Goal: Transaction & Acquisition: Purchase product/service

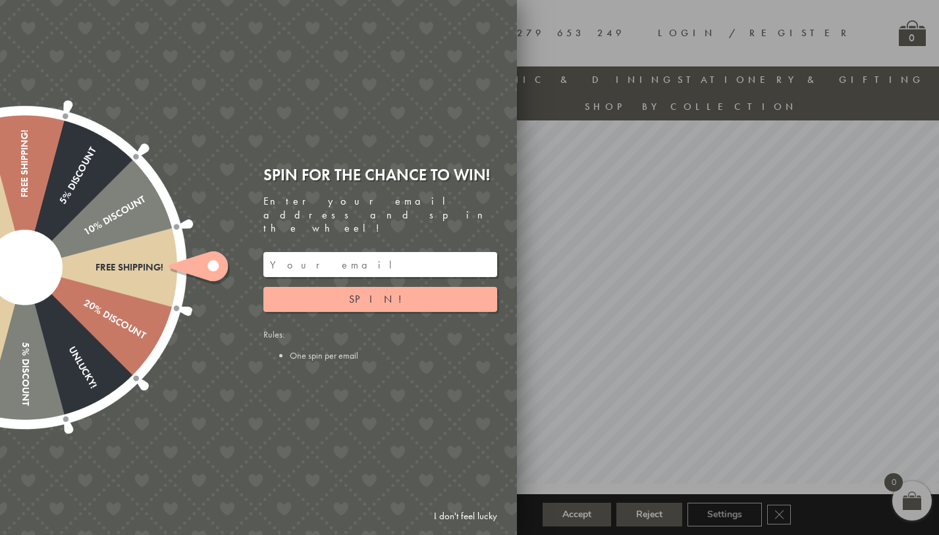
scroll to position [63, 0]
click at [216, 262] on ellipse at bounding box center [212, 265] width 11 height 11
click at [142, 278] on div at bounding box center [24, 267] width 423 height 423
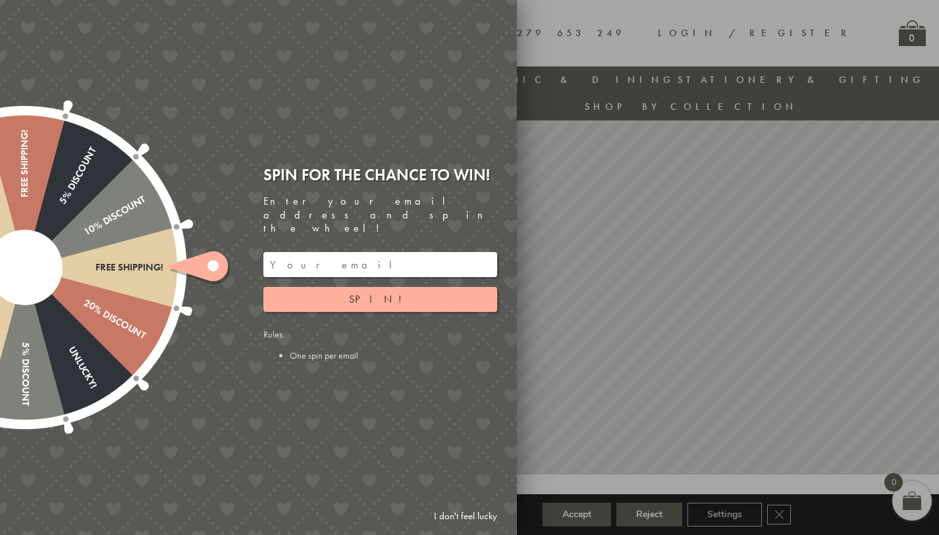
click at [197, 275] on icon at bounding box center [197, 266] width 59 height 30
click at [614, 342] on div at bounding box center [469, 267] width 939 height 535
click at [457, 516] on link "I don't feel lucky" at bounding box center [465, 516] width 76 height 24
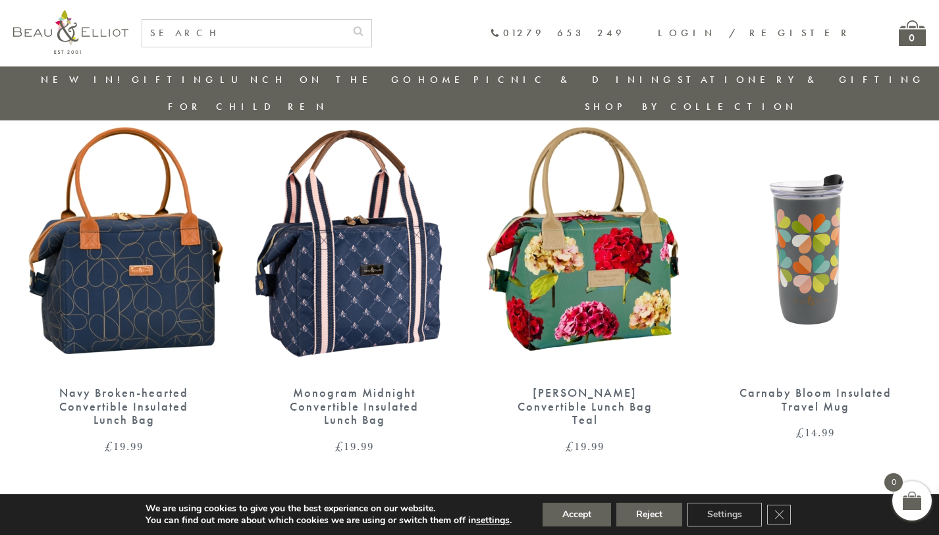
scroll to position [2115, 0]
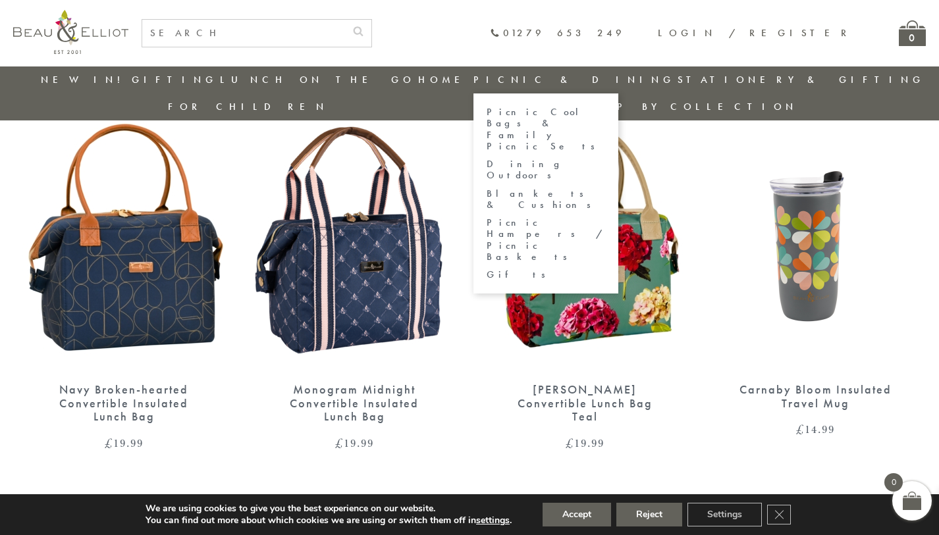
click at [486, 113] on link "Picnic Cool Bags & Family Picnic Sets" at bounding box center [545, 129] width 118 height 45
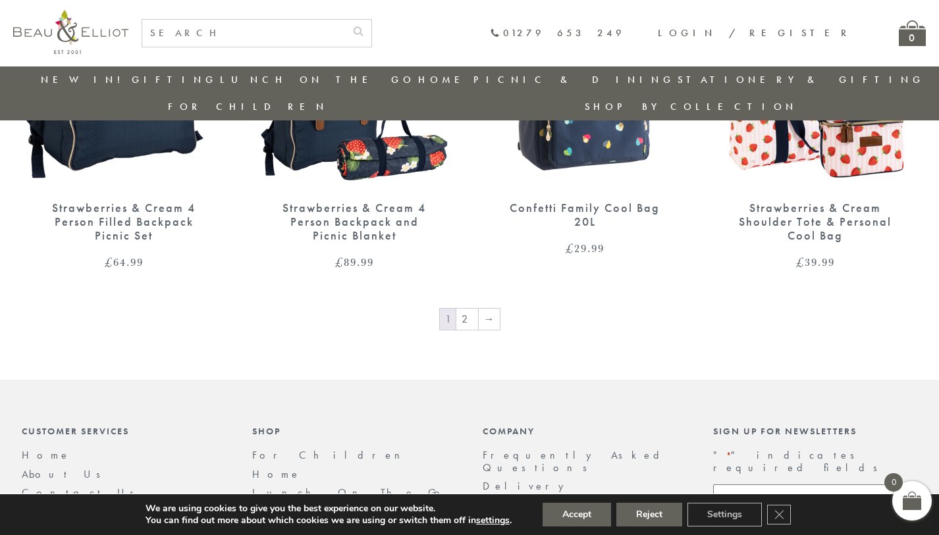
scroll to position [2311, 0]
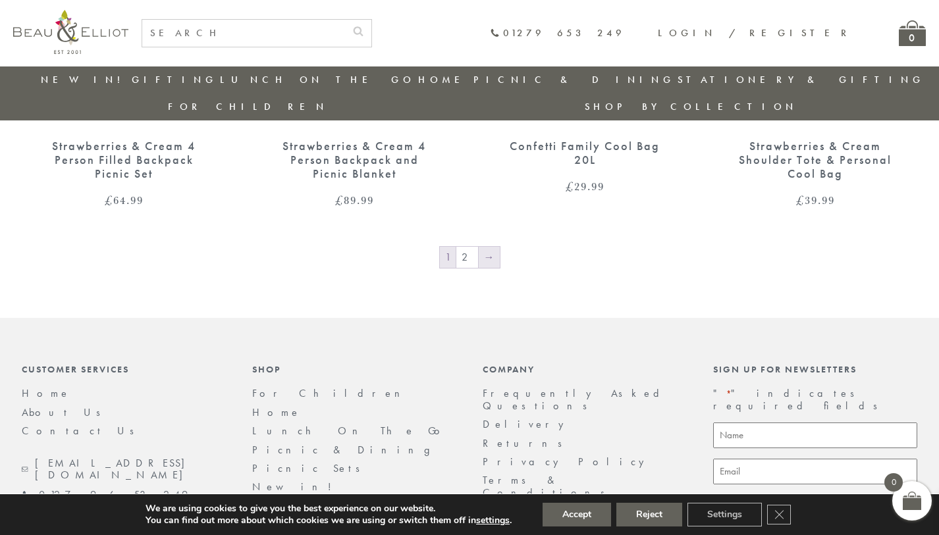
click at [492, 247] on link "→" at bounding box center [488, 257] width 21 height 21
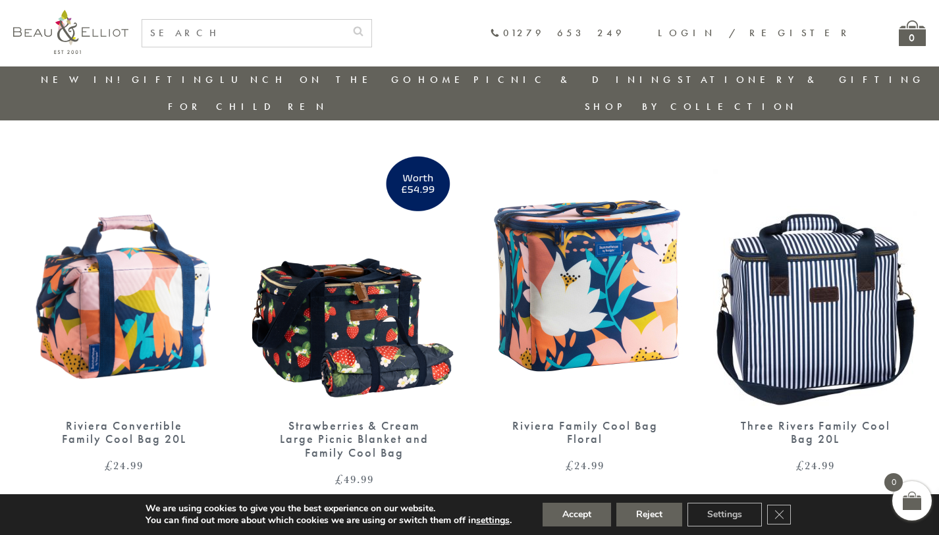
scroll to position [861, 0]
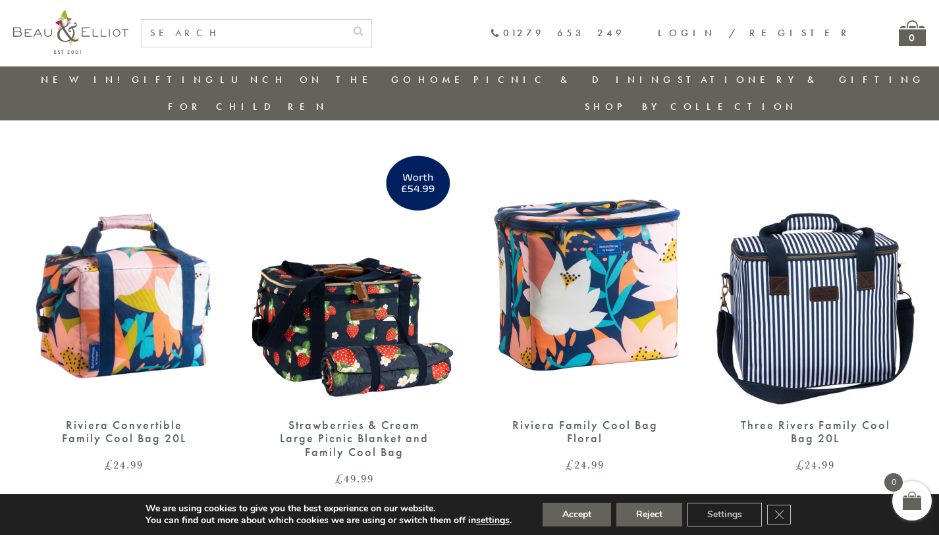
click at [830, 285] on img at bounding box center [815, 273] width 204 height 263
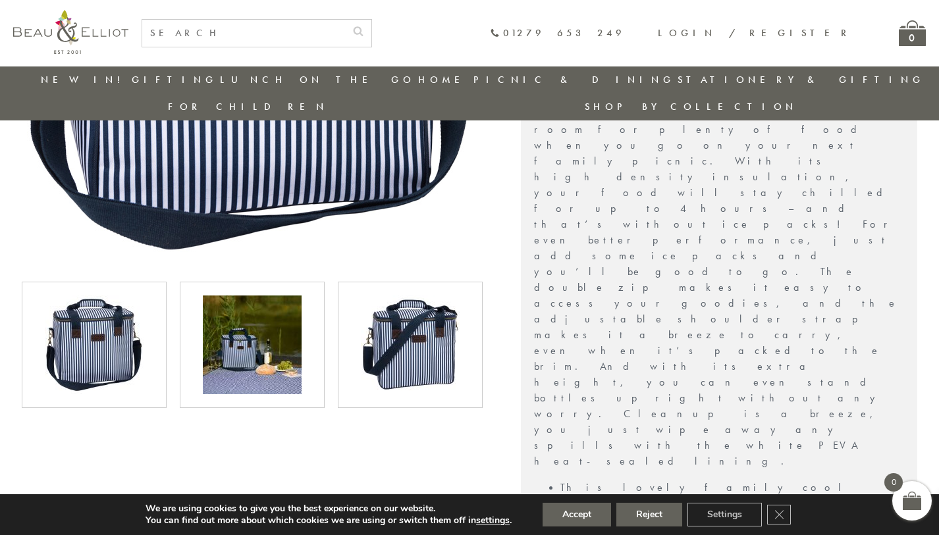
scroll to position [359, 0]
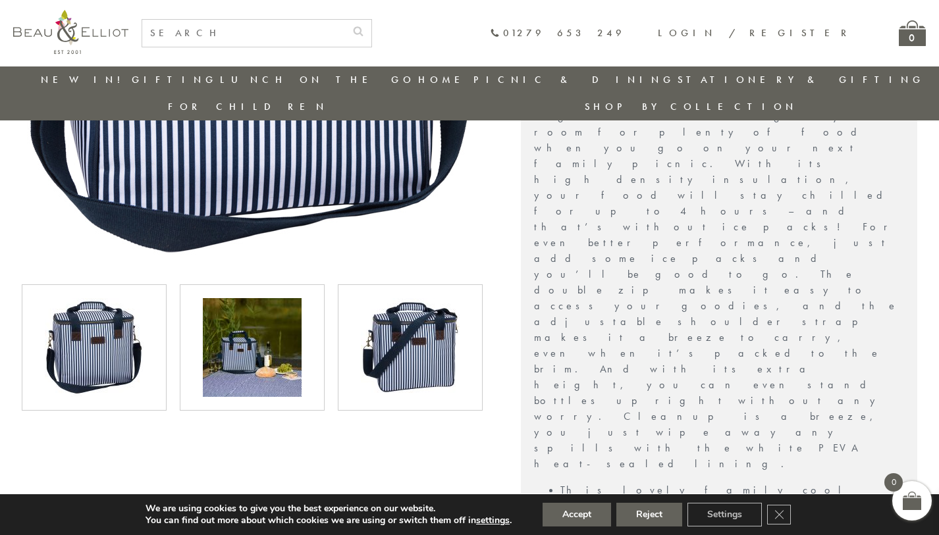
click at [452, 322] on img at bounding box center [410, 347] width 99 height 99
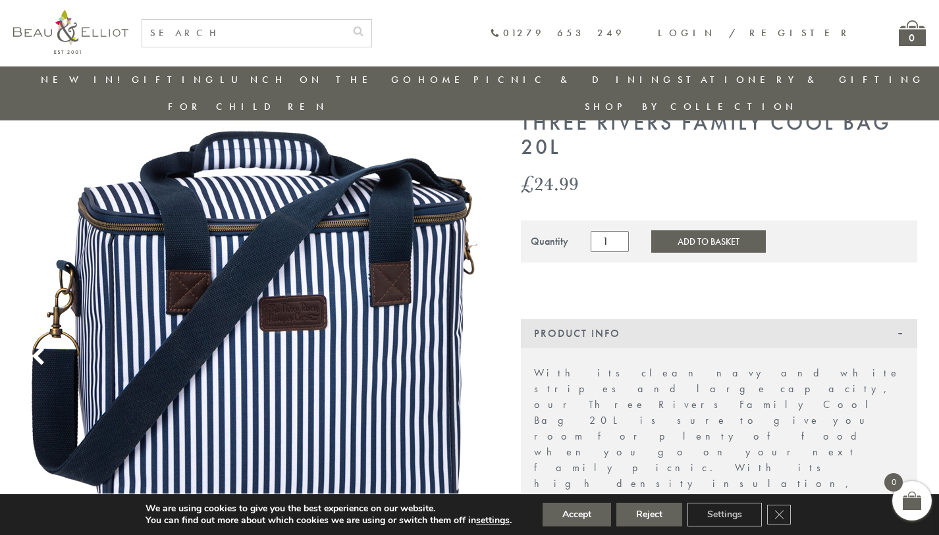
scroll to position [0, 0]
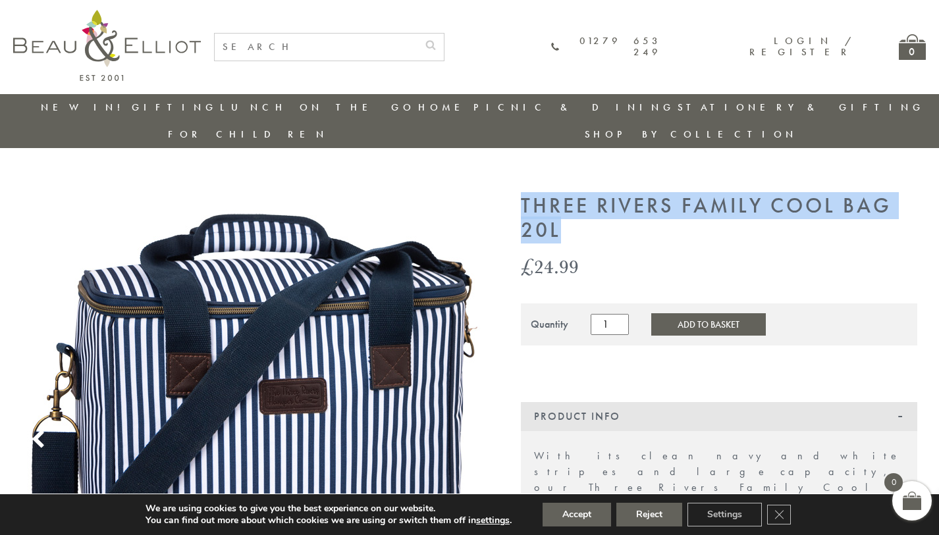
drag, startPoint x: 564, startPoint y: 201, endPoint x: 522, endPoint y: 178, distance: 48.0
click at [522, 194] on h1 "Three Rivers Family Cool Bag 20L" at bounding box center [719, 218] width 396 height 49
copy h1 "Three Rivers Family Cool Bag 20L"
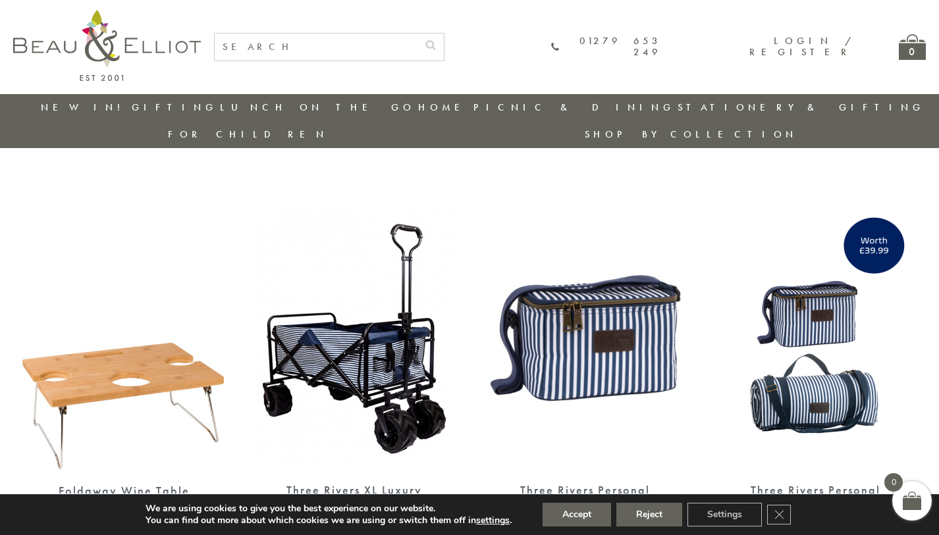
click at [824, 312] on img at bounding box center [815, 338] width 204 height 263
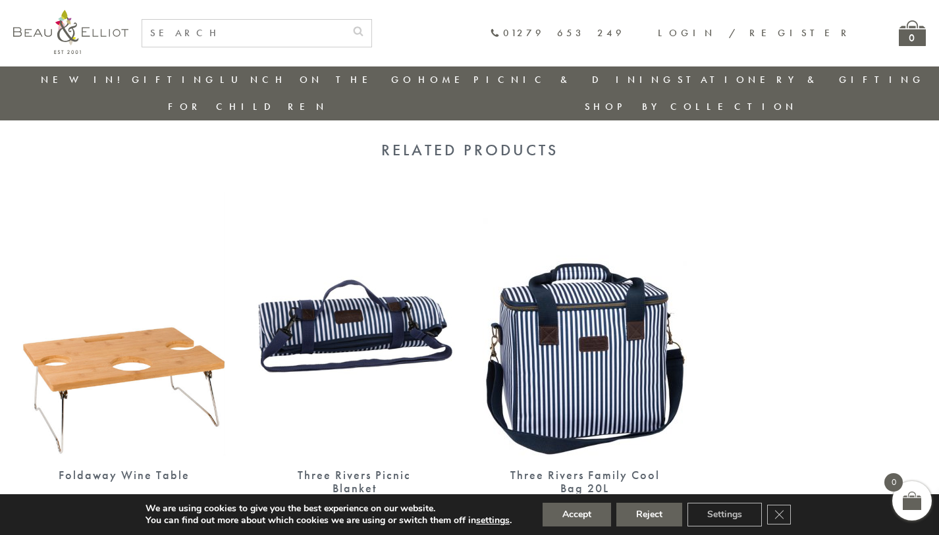
scroll to position [833, 0]
click at [561, 243] on img at bounding box center [584, 323] width 204 height 263
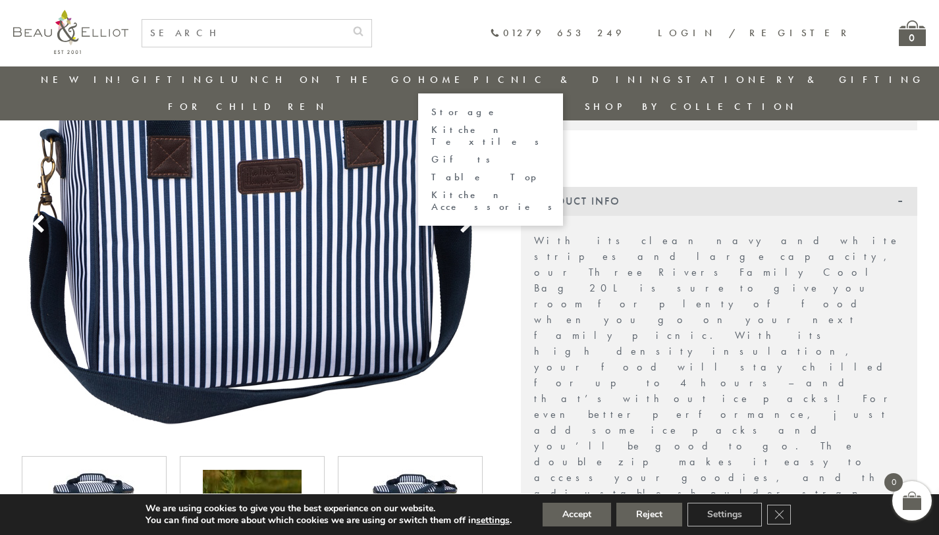
scroll to position [188, 0]
